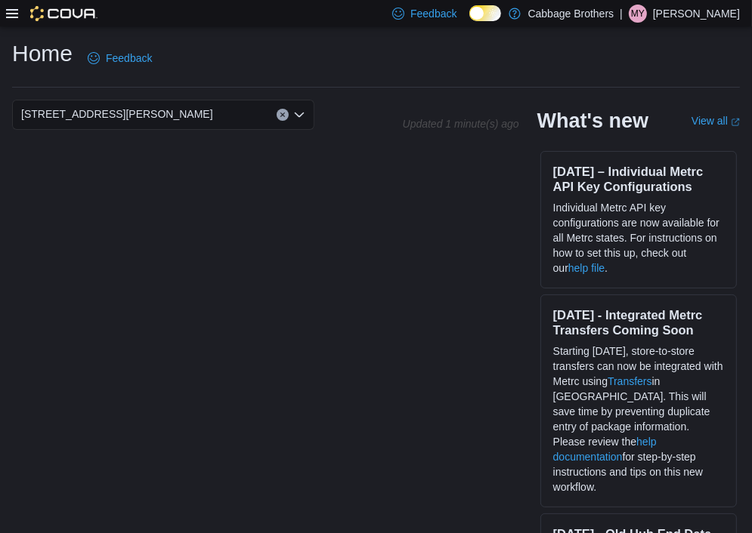
click at [17, 11] on icon at bounding box center [12, 14] width 12 height 12
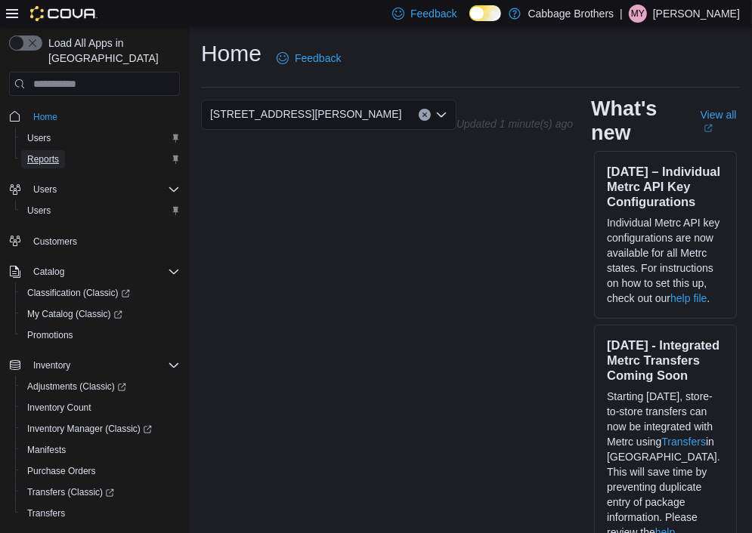
click at [47, 153] on span "Reports" at bounding box center [43, 159] width 32 height 12
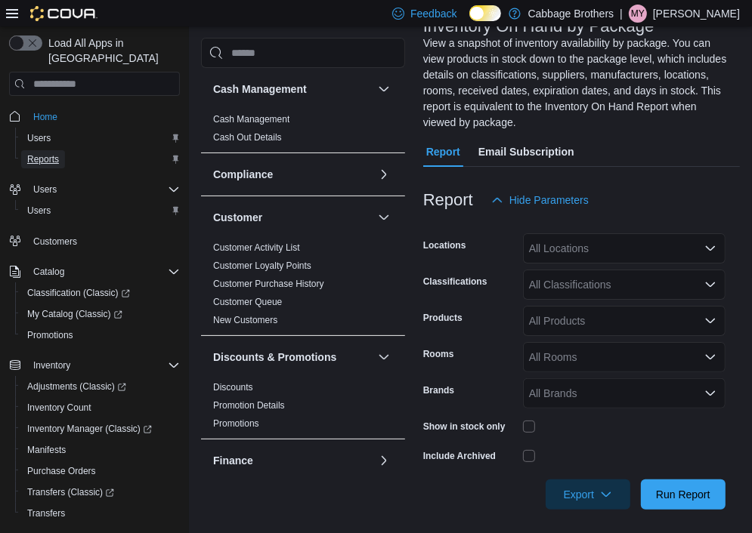
scroll to position [113, 0]
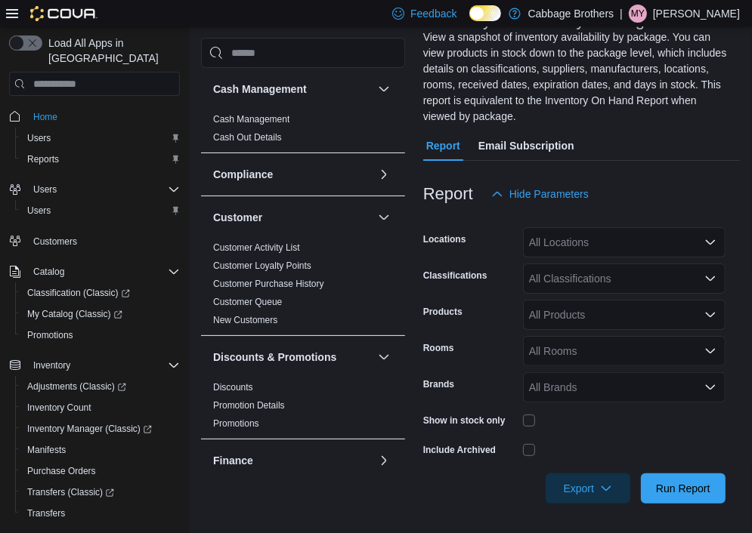
click at [570, 252] on div "All Locations" at bounding box center [624, 242] width 202 height 30
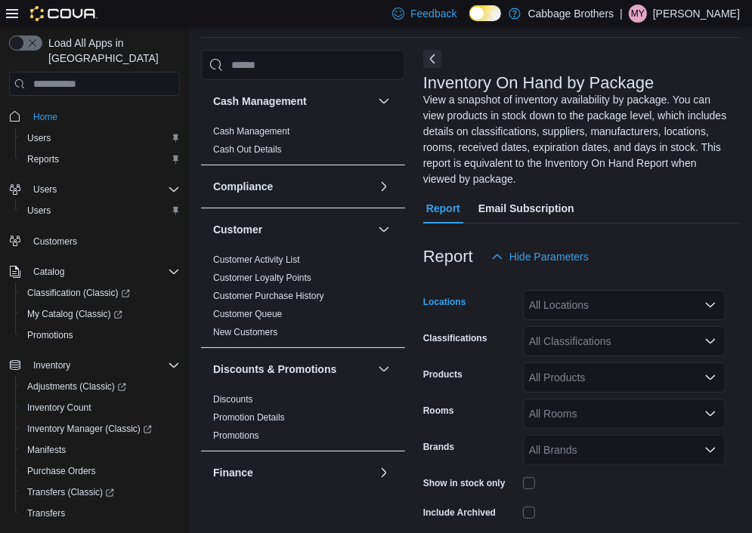
scroll to position [76, 0]
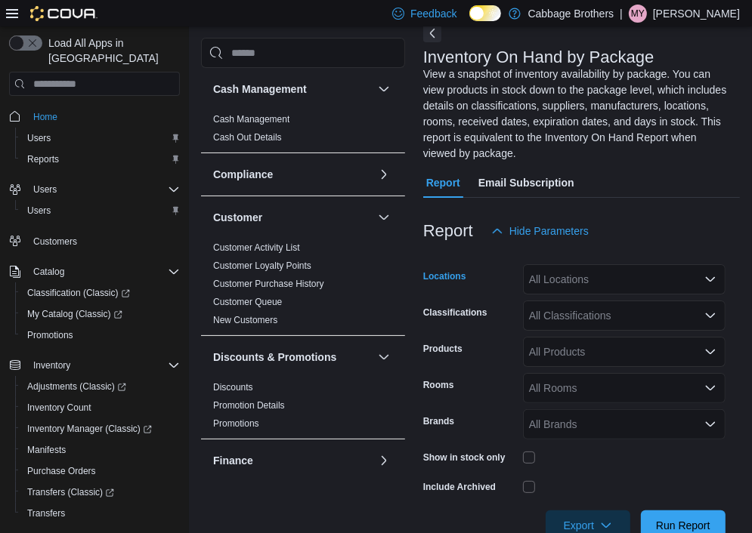
click at [549, 280] on div "All Locations" at bounding box center [624, 279] width 202 height 30
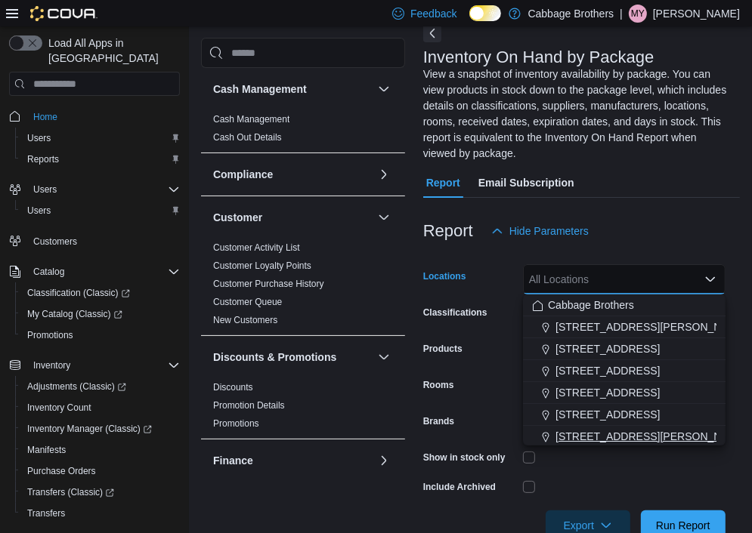
click at [598, 437] on span "[STREET_ADDRESS][PERSON_NAME]" at bounding box center [651, 436] width 192 height 15
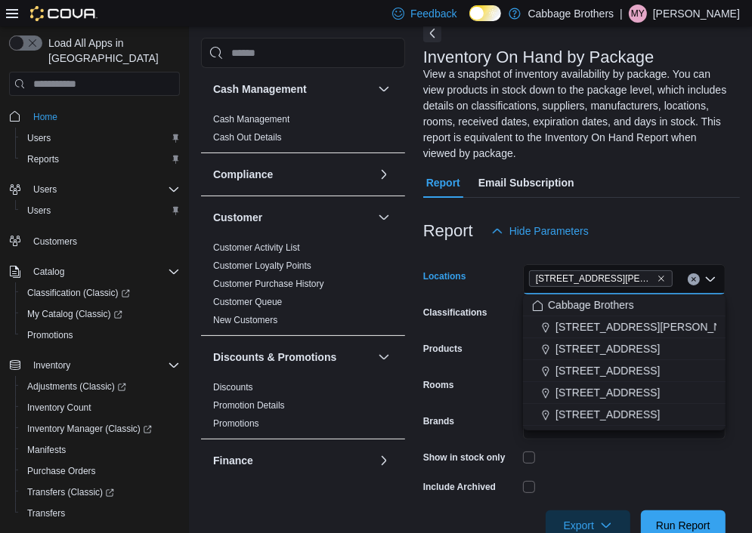
click at [511, 307] on div "Classifications" at bounding box center [470, 316] width 94 height 30
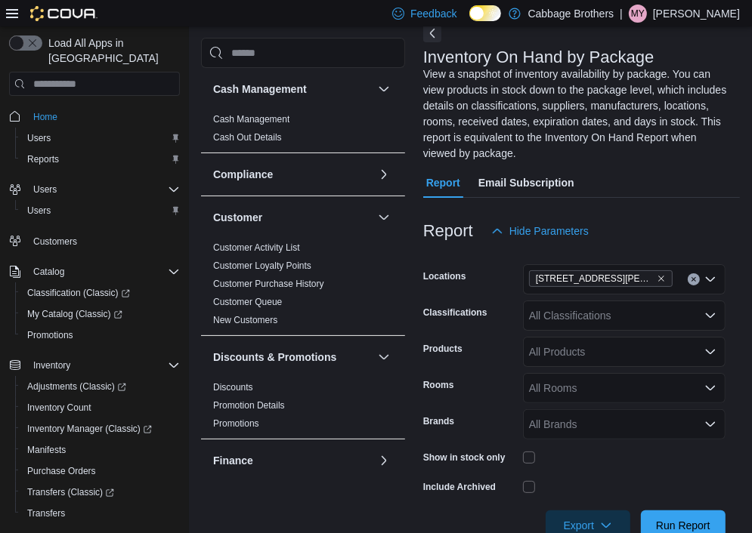
click at [565, 317] on div "All Classifications" at bounding box center [624, 316] width 202 height 30
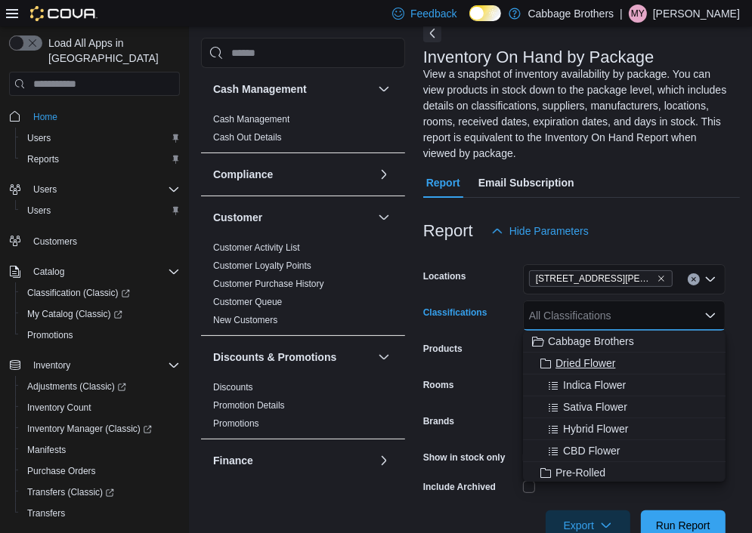
click at [579, 360] on span "Dried Flower" at bounding box center [585, 363] width 60 height 15
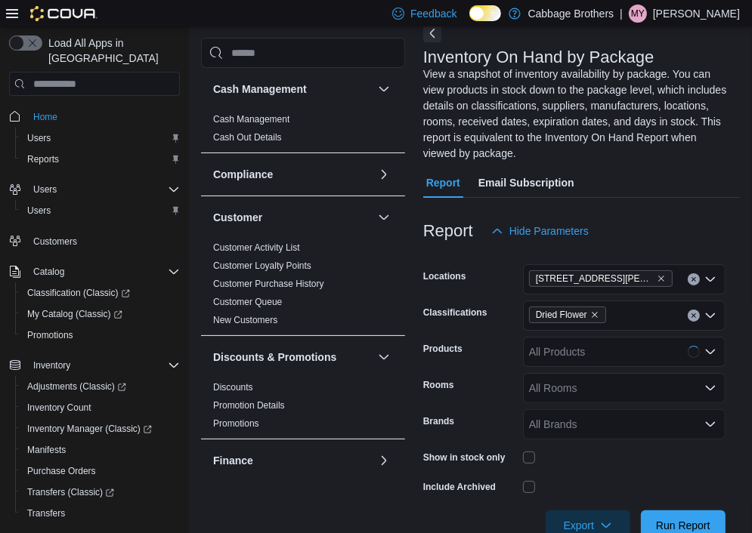
click at [532, 507] on div at bounding box center [581, 505] width 317 height 12
click at [568, 517] on span "Export" at bounding box center [587, 525] width 66 height 30
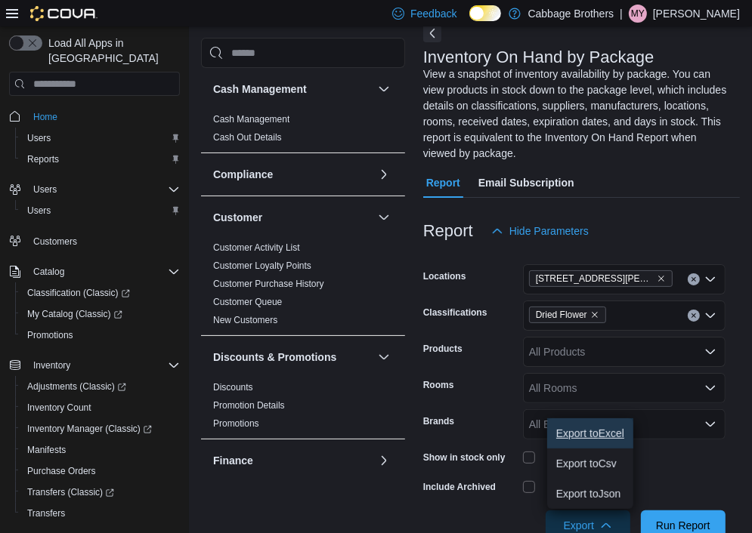
click at [579, 428] on span "Export to Excel" at bounding box center [590, 434] width 68 height 12
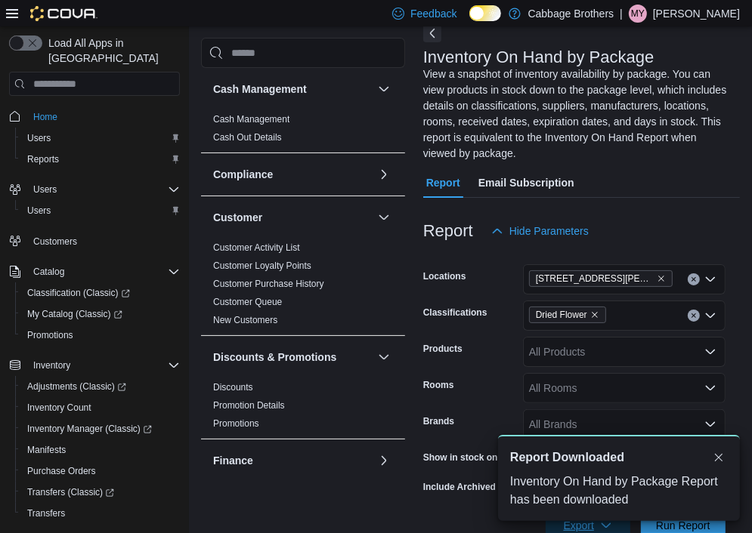
scroll to position [0, 0]
